Goal: Information Seeking & Learning: Learn about a topic

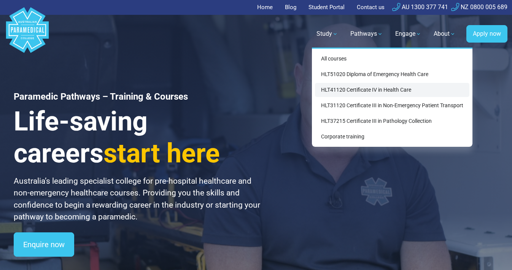
click at [356, 87] on link "HLT41120 Certificate IV in Health Care" at bounding box center [392, 90] width 154 height 14
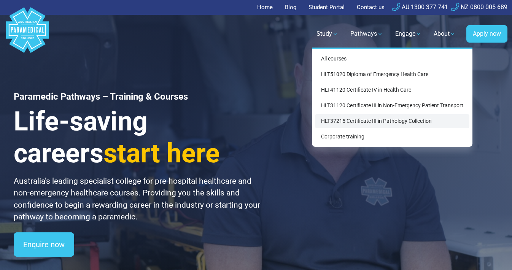
click at [358, 123] on link "HLT37215 Certificate III in Pathology Collection" at bounding box center [392, 121] width 154 height 14
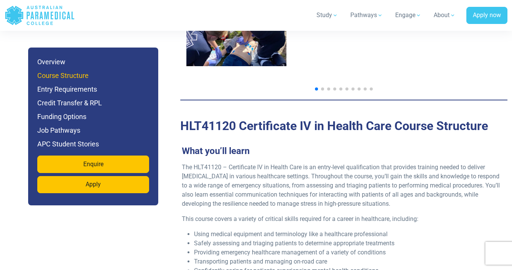
scroll to position [922, 0]
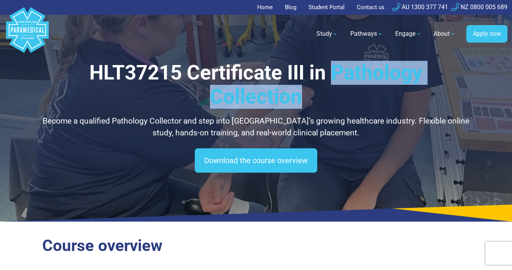
drag, startPoint x: 332, startPoint y: 67, endPoint x: 356, endPoint y: 99, distance: 39.9
click at [356, 99] on h1 "HLT37215 Certificate III in Pathology Collection" at bounding box center [256, 85] width 428 height 48
copy h1 "Pathology Collection"
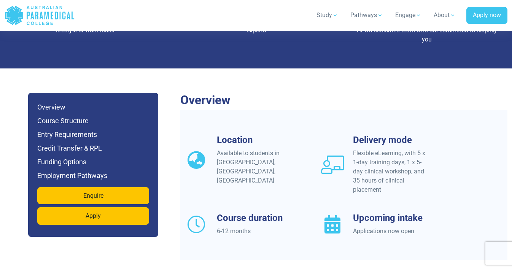
scroll to position [627, 0]
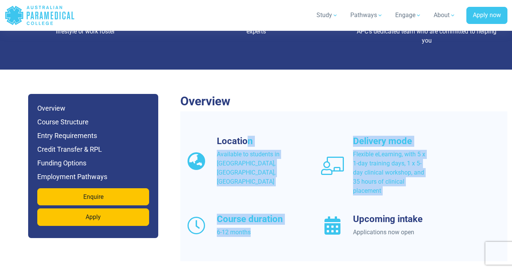
drag, startPoint x: 250, startPoint y: 134, endPoint x: 317, endPoint y: 197, distance: 92.6
click at [317, 197] on div "Location Available to students in [GEOGRAPHIC_DATA], [GEOGRAPHIC_DATA], [GEOGRA…" at bounding box center [343, 195] width 327 height 119
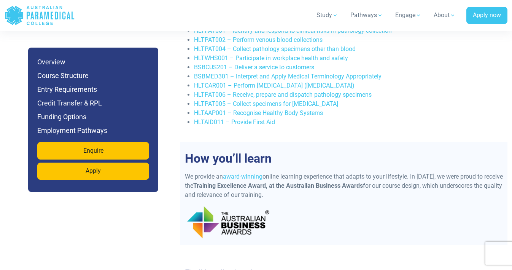
scroll to position [1614, 0]
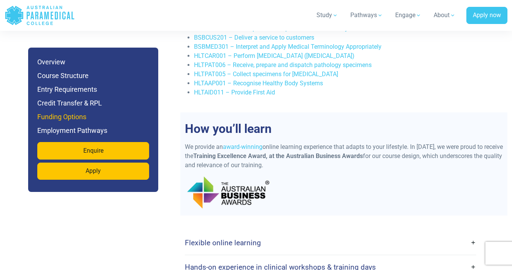
click at [52, 115] on h6 "Funding Options" at bounding box center [93, 116] width 112 height 11
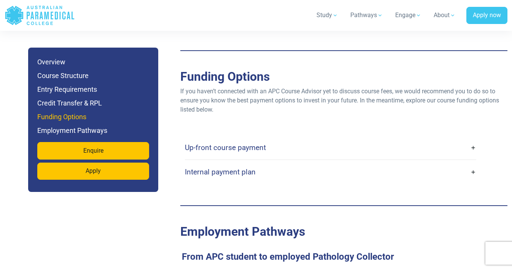
scroll to position [2196, 0]
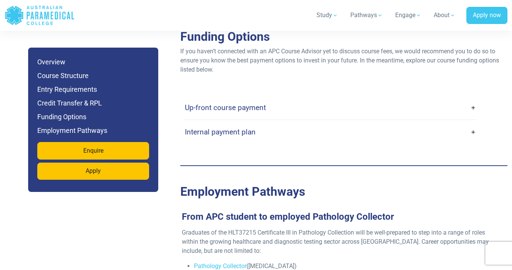
click at [247, 136] on h4 "Internal payment plan" at bounding box center [220, 131] width 71 height 9
click at [469, 141] on link "Internal payment plan" at bounding box center [330, 132] width 291 height 18
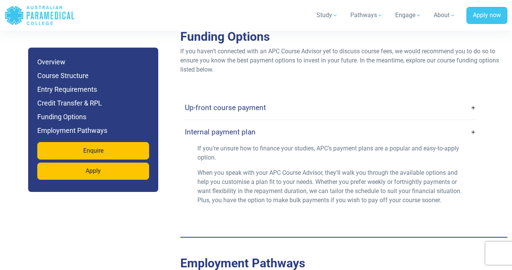
click at [469, 116] on link "Up-front course payment" at bounding box center [330, 108] width 291 height 18
click at [473, 114] on link "Up-front course payment" at bounding box center [330, 108] width 291 height 18
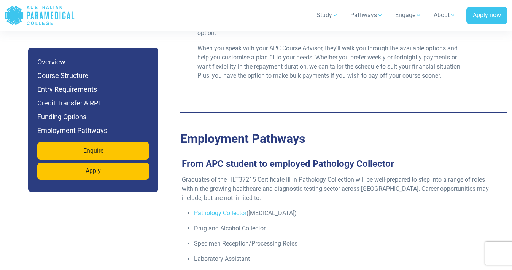
scroll to position [2359, 0]
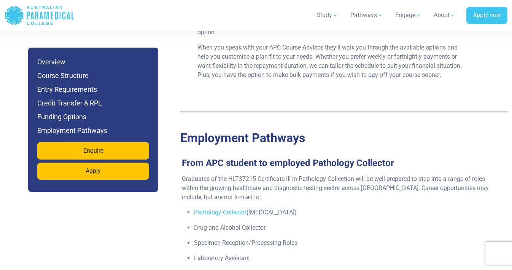
click at [251, 169] on h3 "From APC student to employed Pathology Collector" at bounding box center [340, 162] width 327 height 11
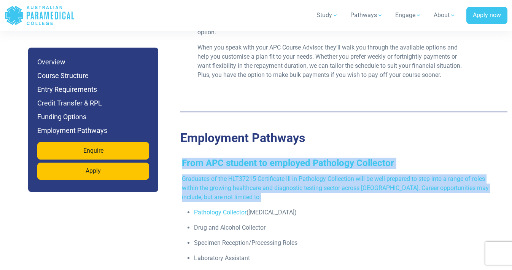
drag, startPoint x: 251, startPoint y: 170, endPoint x: 268, endPoint y: 192, distance: 27.9
click at [268, 192] on div "From APC student to employed Pathology Collector Graduates of the HLT37215 Cert…" at bounding box center [340, 254] width 327 height 194
click at [269, 192] on p "Graduates of the HLT37215 Certificate III in Pathology Collection will be well-…" at bounding box center [341, 187] width 318 height 27
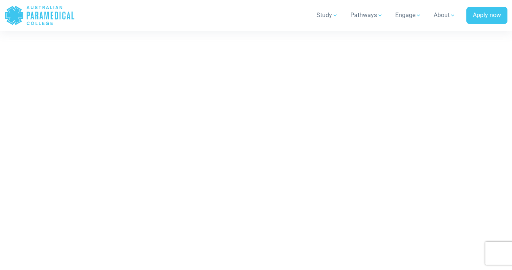
scroll to position [3299, 0]
